Goal: Task Accomplishment & Management: Manage account settings

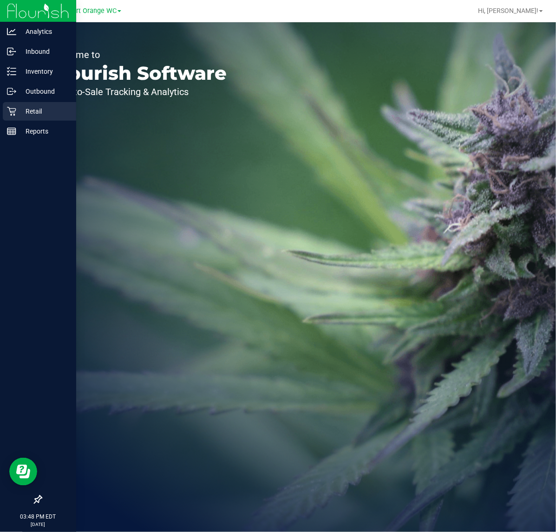
click at [17, 112] on p "Retail" at bounding box center [44, 111] width 56 height 11
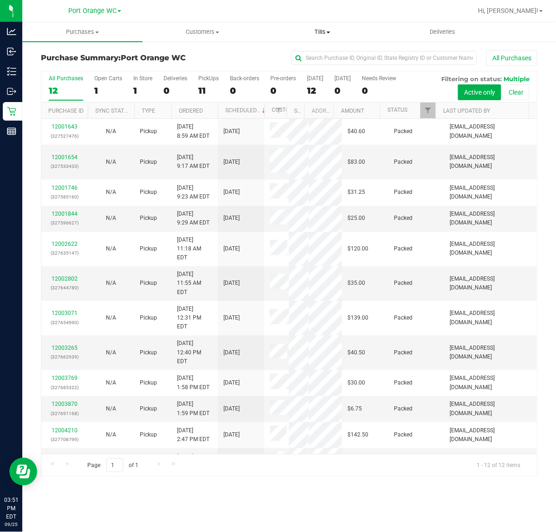
click at [325, 32] on span "Tills" at bounding box center [322, 32] width 119 height 8
click at [286, 58] on span "Manage tills" at bounding box center [293, 56] width 63 height 8
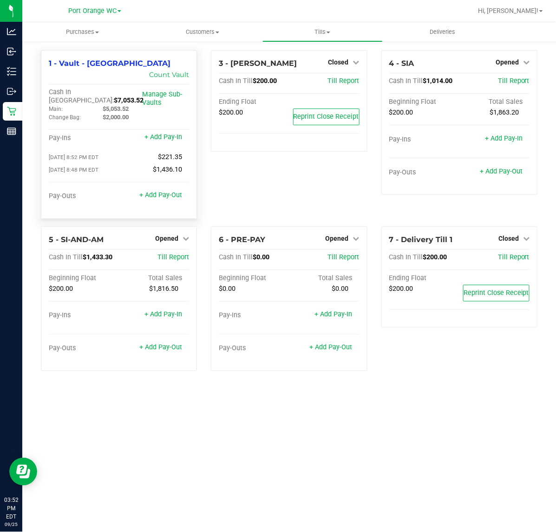
click at [168, 180] on div "+ Add Pay-Out" at bounding box center [160, 190] width 43 height 20
click at [170, 191] on link "+ Add Pay-Out" at bounding box center [160, 195] width 43 height 8
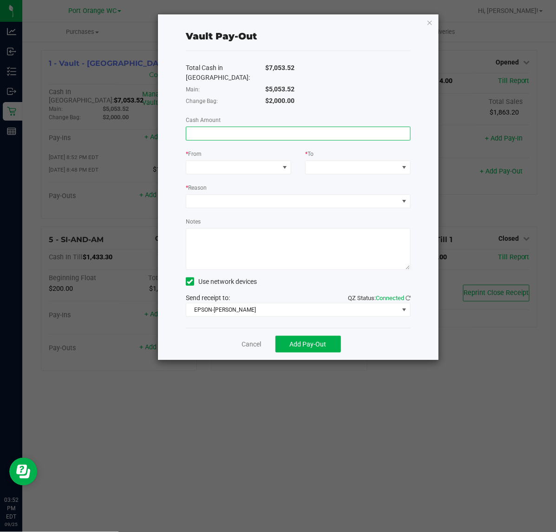
click at [229, 127] on input at bounding box center [298, 133] width 224 height 13
type input "$3,953.52"
click at [286, 164] on span at bounding box center [284, 167] width 7 height 7
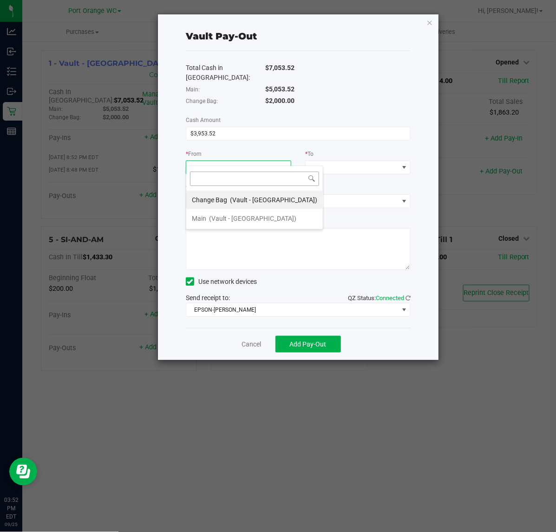
scroll to position [14, 105]
click at [224, 218] on span "(Vault - Port Orange)" at bounding box center [252, 218] width 87 height 7
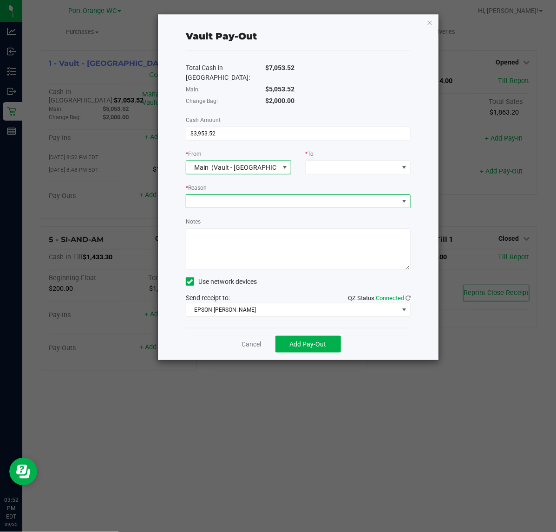
click at [256, 195] on span at bounding box center [292, 201] width 212 height 13
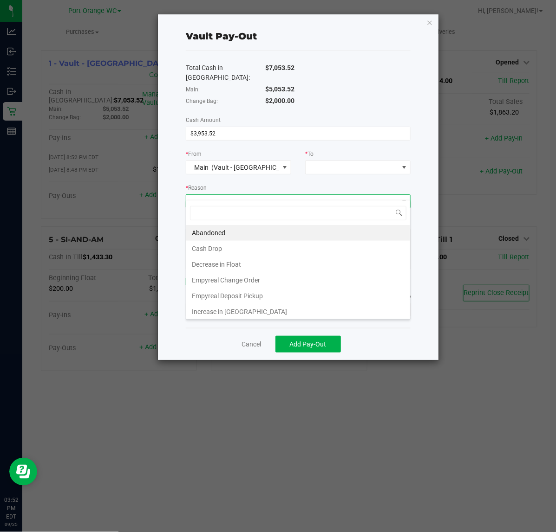
scroll to position [14, 224]
click at [230, 294] on li "Empyreal Deposit Pickup" at bounding box center [298, 296] width 224 height 16
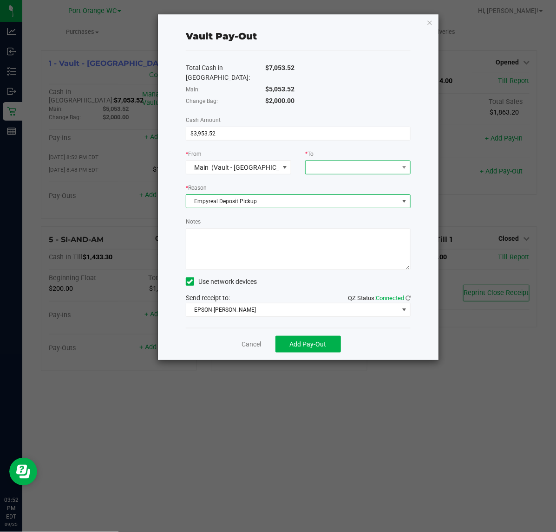
click at [332, 161] on span at bounding box center [351, 167] width 93 height 13
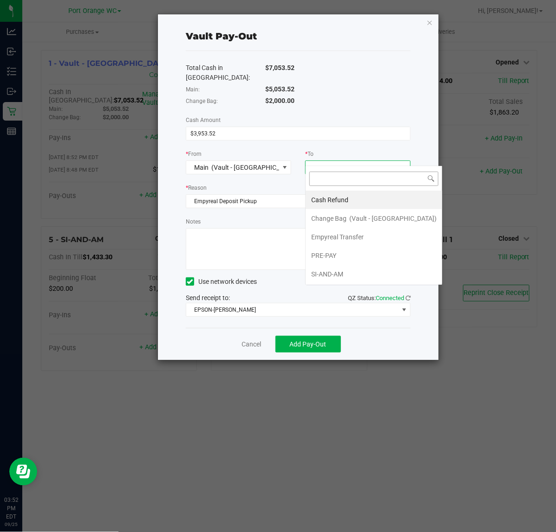
scroll to position [14, 105]
click at [329, 237] on span "Empyreal Transfer" at bounding box center [337, 236] width 52 height 7
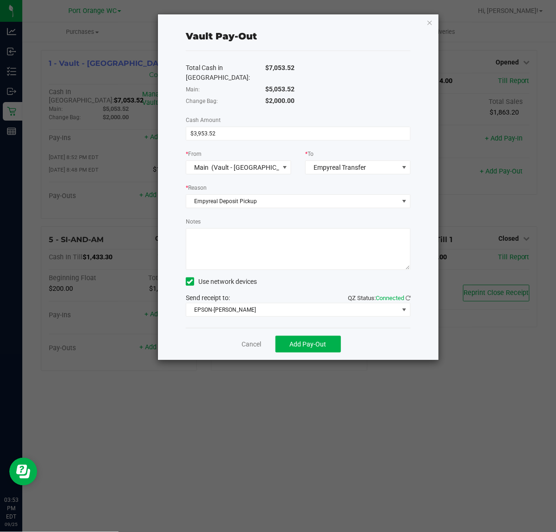
click at [279, 235] on textarea "Notes" at bounding box center [298, 249] width 225 height 42
click at [261, 304] on span "EPSON-BOBBIE-GENTRY" at bounding box center [292, 310] width 212 height 13
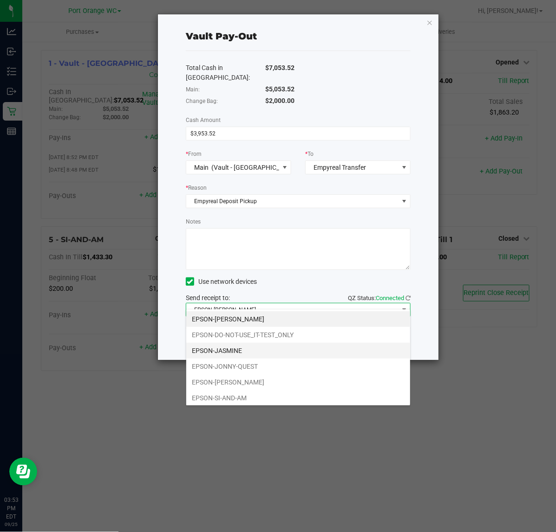
scroll to position [14, 224]
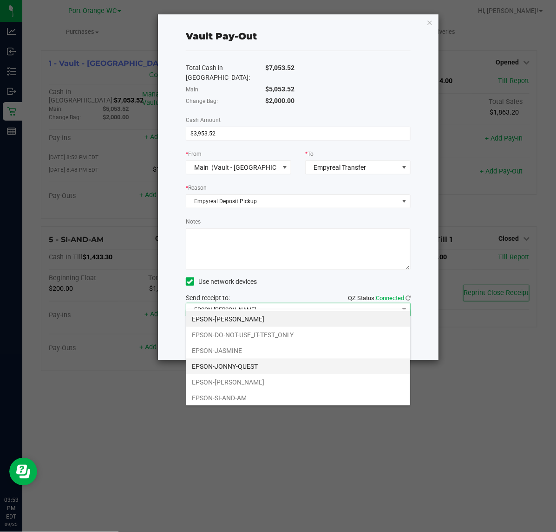
click at [229, 363] on li "EPSON-JONNY-QUEST" at bounding box center [298, 367] width 224 height 16
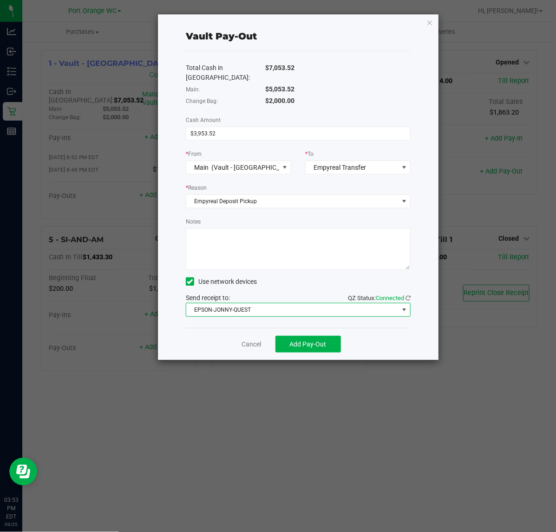
click at [224, 228] on textarea "Notes" at bounding box center [298, 249] width 225 height 42
type textarea "Empyreal Pick up"
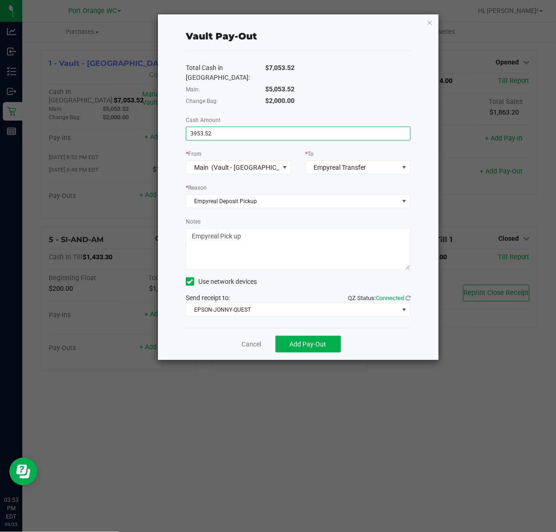
click at [230, 127] on input "3953.52" at bounding box center [298, 133] width 224 height 13
type input "$5,053.52"
click at [291, 341] on span "Add Pay-Out" at bounding box center [308, 344] width 37 height 7
click at [249, 340] on link "Dismiss" at bounding box center [248, 345] width 22 height 10
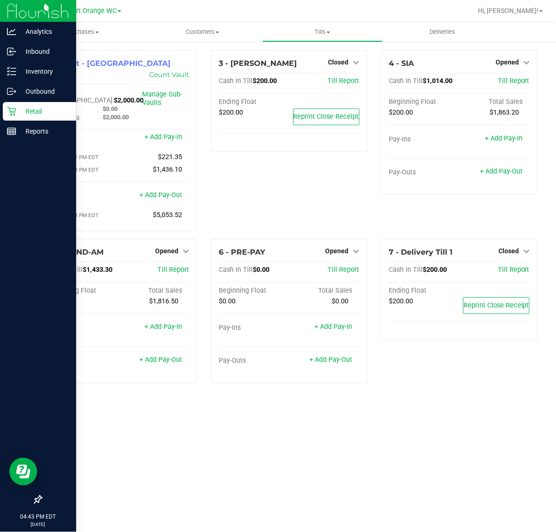
click at [22, 108] on p "Retail" at bounding box center [44, 111] width 56 height 11
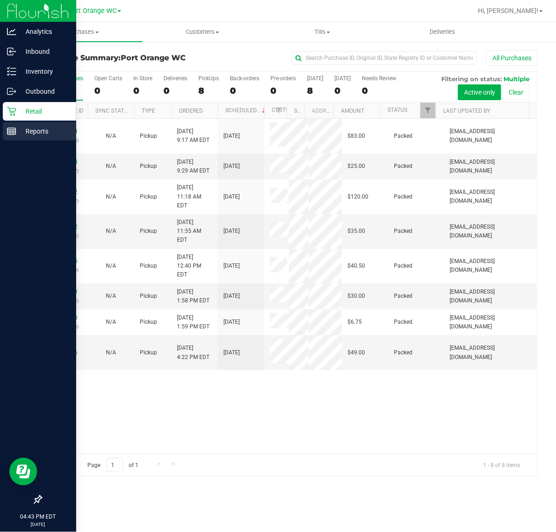
click at [39, 128] on p "Reports" at bounding box center [44, 131] width 56 height 11
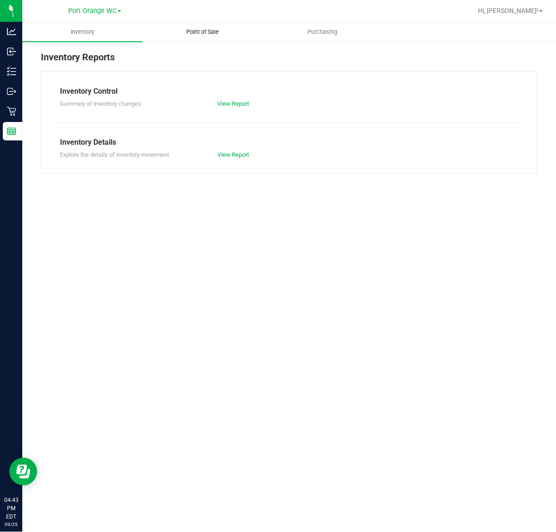
click at [198, 36] on uib-tab-heading "Point of Sale" at bounding box center [202, 32] width 119 height 19
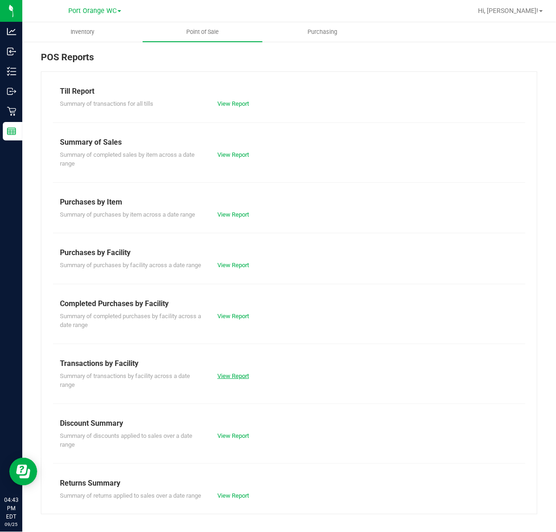
click at [232, 380] on link "View Report" at bounding box center [233, 376] width 32 height 7
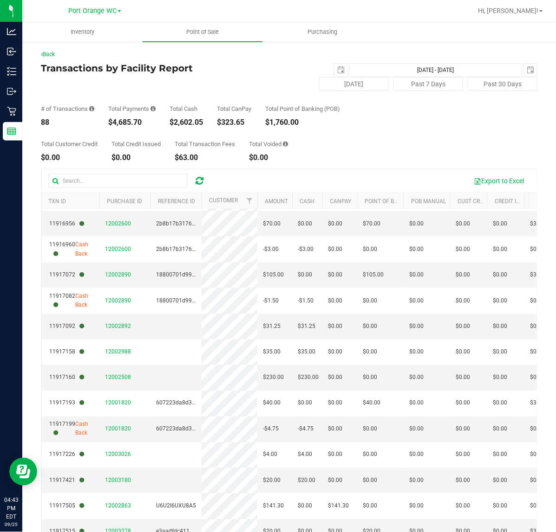
scroll to position [45, 0]
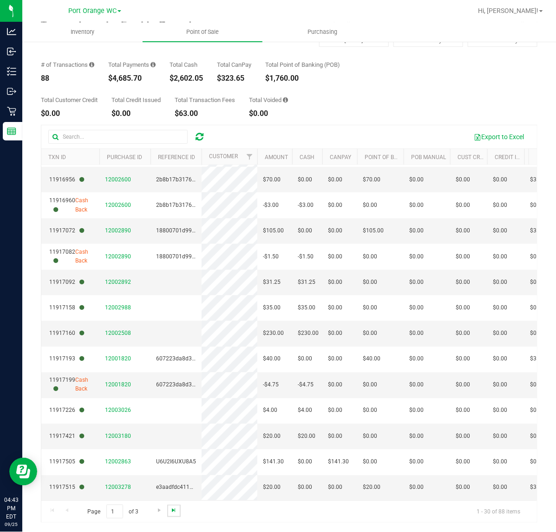
click at [177, 507] on span "Go to the last page" at bounding box center [173, 510] width 7 height 7
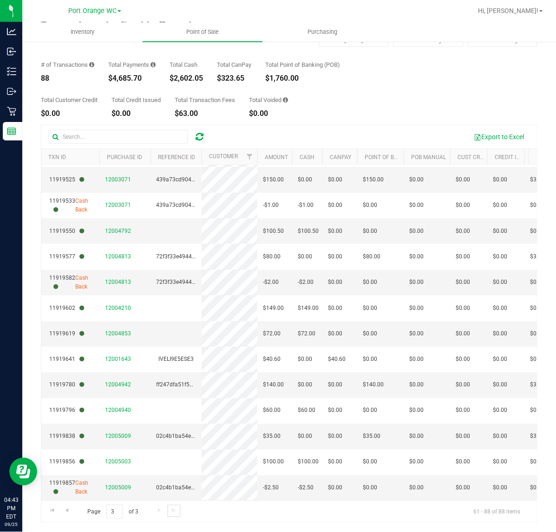
scroll to position [395, 0]
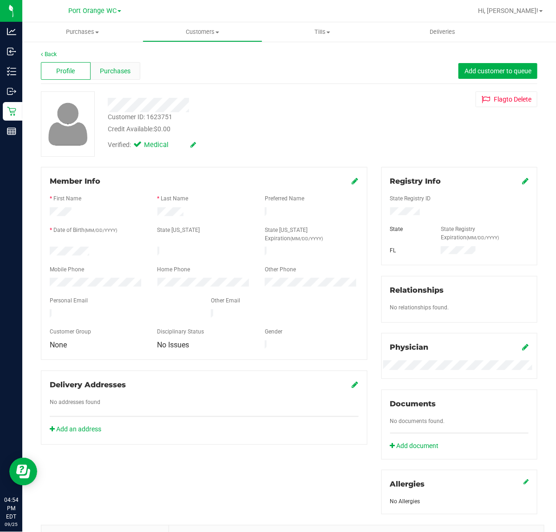
click at [124, 75] on span "Purchases" at bounding box center [115, 71] width 31 height 10
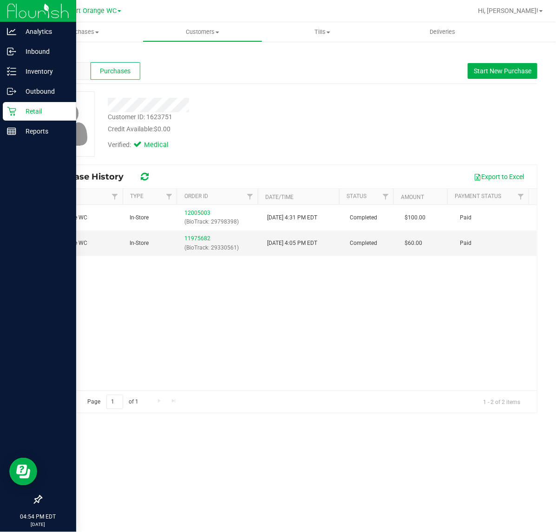
click at [10, 110] on icon at bounding box center [11, 111] width 9 height 9
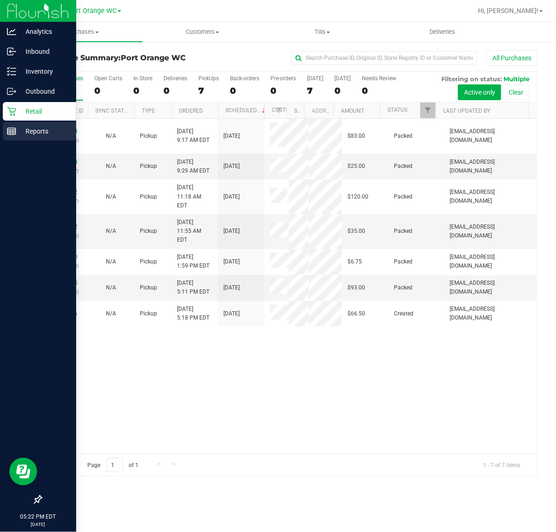
click at [45, 131] on p "Reports" at bounding box center [44, 131] width 56 height 11
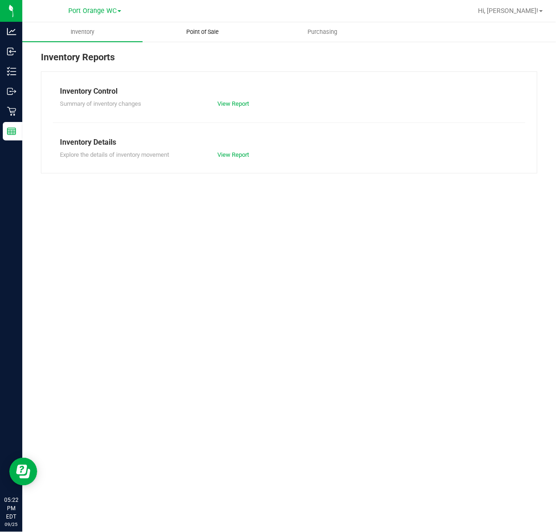
drag, startPoint x: 207, startPoint y: 26, endPoint x: 206, endPoint y: 32, distance: 6.3
click at [207, 26] on uib-tab-heading "Point of Sale" at bounding box center [202, 32] width 119 height 19
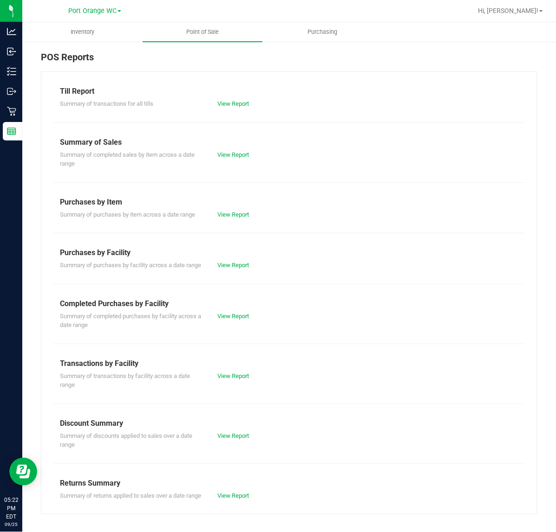
drag, startPoint x: 233, startPoint y: 337, endPoint x: 227, endPoint y: 330, distance: 9.5
click at [229, 330] on div "Summary of completed purchases by facility across a date range View Report" at bounding box center [289, 320] width 472 height 20
click at [227, 330] on div "Summary of completed purchases by facility across a date range View Report" at bounding box center [289, 320] width 472 height 20
click at [226, 320] on link "View Report" at bounding box center [233, 316] width 32 height 7
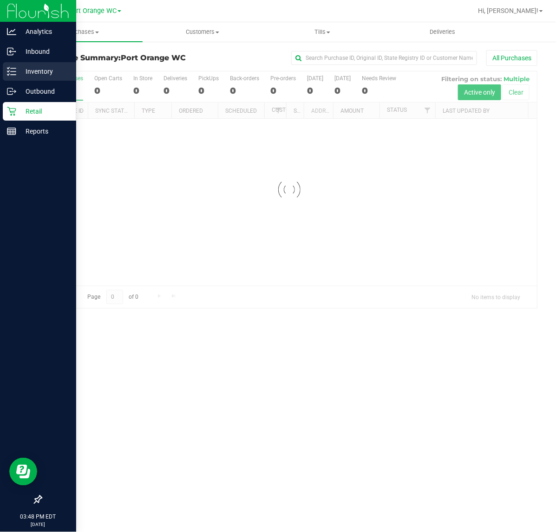
click at [28, 73] on p "Inventory" at bounding box center [44, 71] width 56 height 11
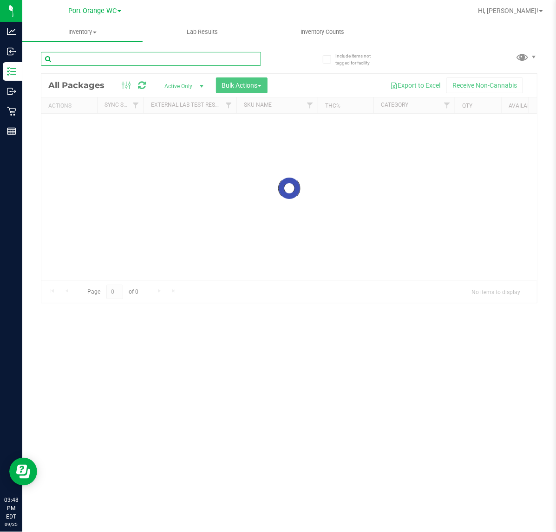
click at [223, 58] on input "text" at bounding box center [151, 59] width 220 height 14
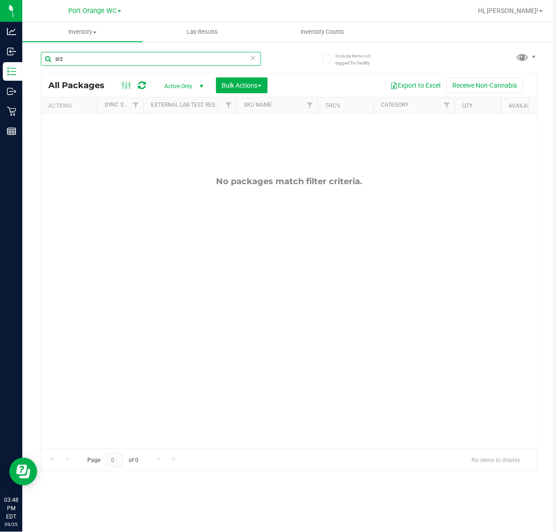
click at [103, 61] on input "srz" at bounding box center [151, 59] width 220 height 14
click at [104, 62] on input "srz" at bounding box center [151, 59] width 220 height 14
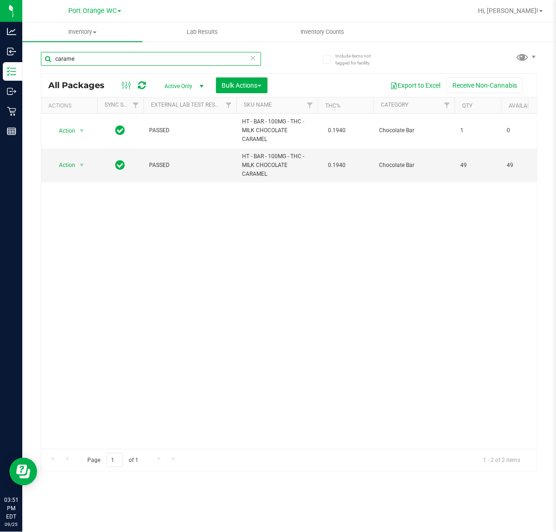
type input "carame"
click at [217, 65] on input "carame" at bounding box center [151, 59] width 220 height 14
click at [214, 61] on input "carame" at bounding box center [151, 59] width 220 height 14
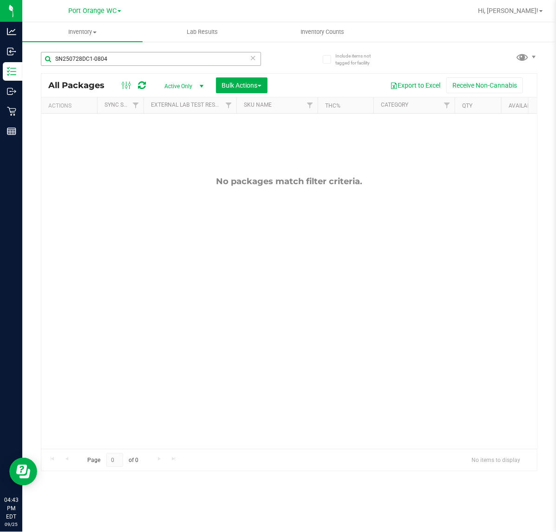
click at [56, 58] on input "SN250728DC1-0804" at bounding box center [151, 59] width 220 height 14
click at [152, 60] on input "SN250728DC1-0804" at bounding box center [151, 59] width 220 height 14
click at [56, 58] on input "SN250728DC1-0804" at bounding box center [151, 59] width 220 height 14
click at [156, 53] on input "SN250728DC1-0804" at bounding box center [151, 59] width 220 height 14
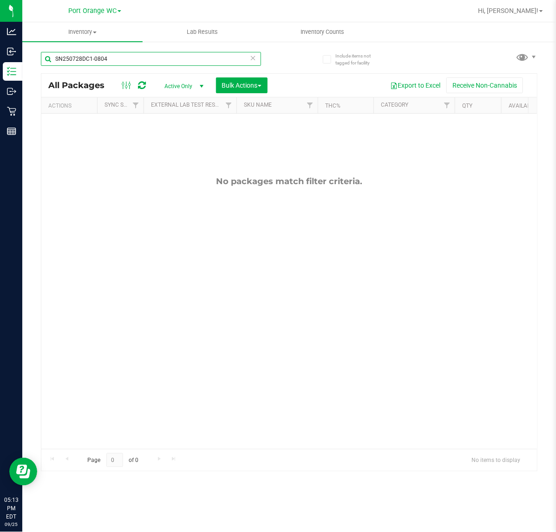
click at [156, 53] on input "SN250728DC1-0804" at bounding box center [151, 59] width 220 height 14
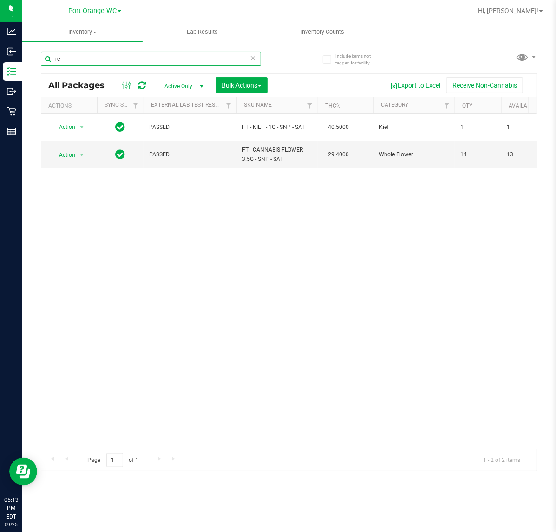
type input "r"
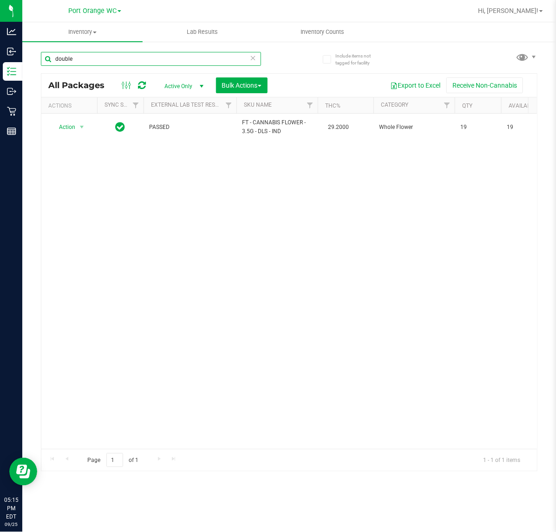
type input "double"
click at [138, 56] on input "double" at bounding box center [151, 59] width 220 height 14
type input "hot mess"
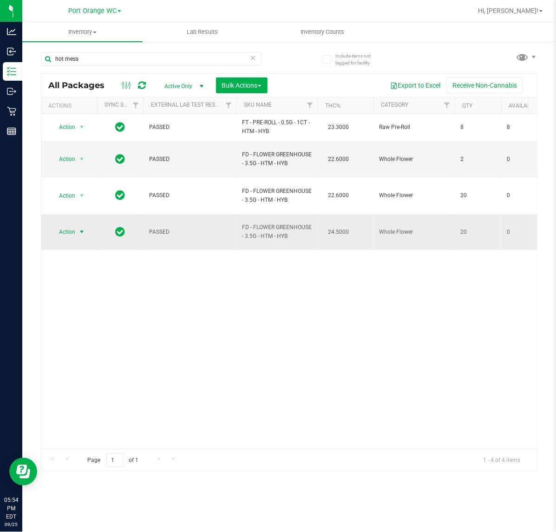
click at [77, 226] on span "select" at bounding box center [82, 232] width 12 height 13
click at [89, 314] on li "Unlock package" at bounding box center [81, 321] width 60 height 14
click at [191, 55] on input "hot mess" at bounding box center [151, 59] width 220 height 14
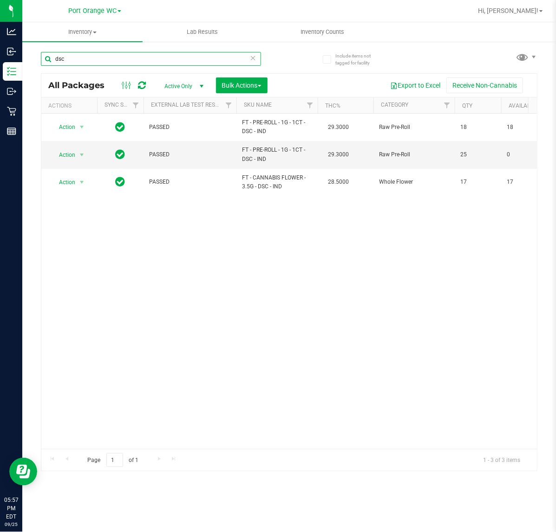
click at [96, 59] on input "dsc" at bounding box center [151, 59] width 220 height 14
paste input "SN250708CT1-0721"
type input "SN250708CT1-0721"
